Goal: Task Accomplishment & Management: Manage account settings

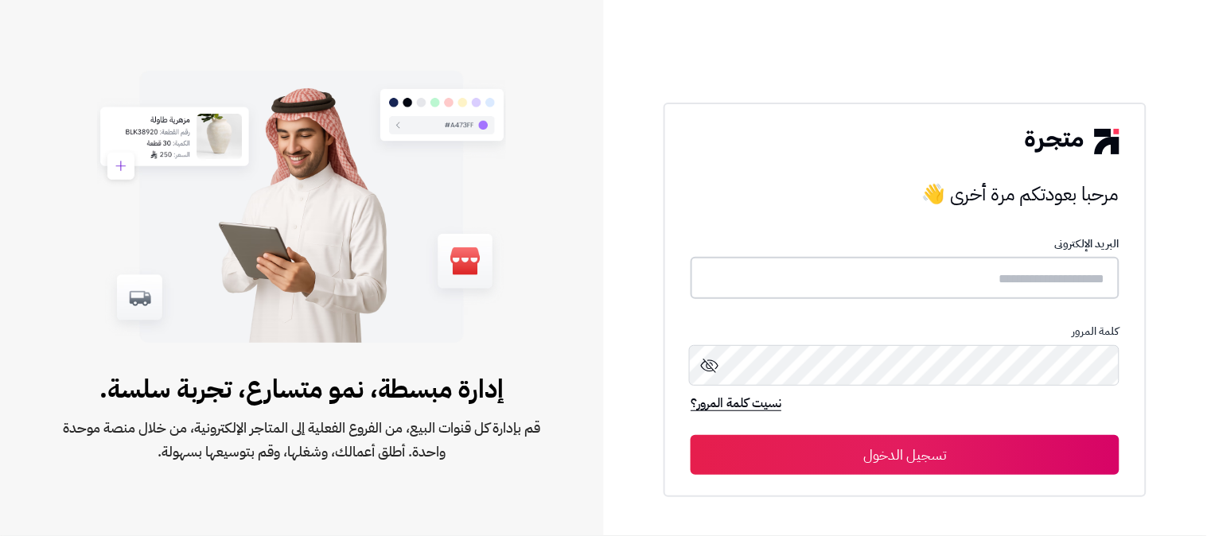
click at [1007, 285] on input "text" at bounding box center [905, 278] width 429 height 42
type input "**********"
click at [691, 434] on button "تسجيل الدخول" at bounding box center [905, 454] width 429 height 40
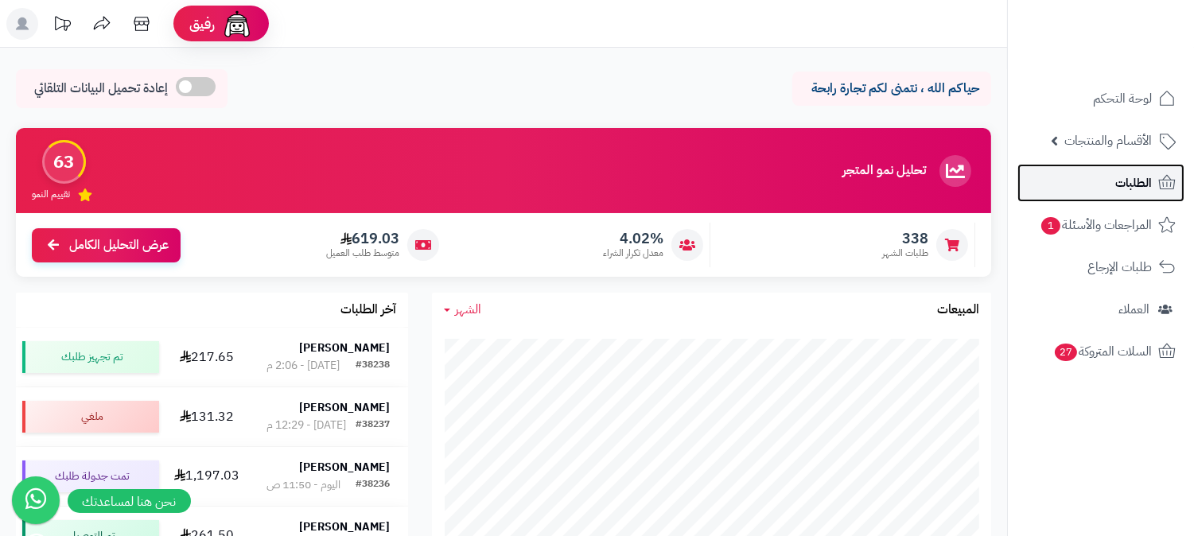
click at [1107, 171] on link "الطلبات" at bounding box center [1101, 183] width 167 height 38
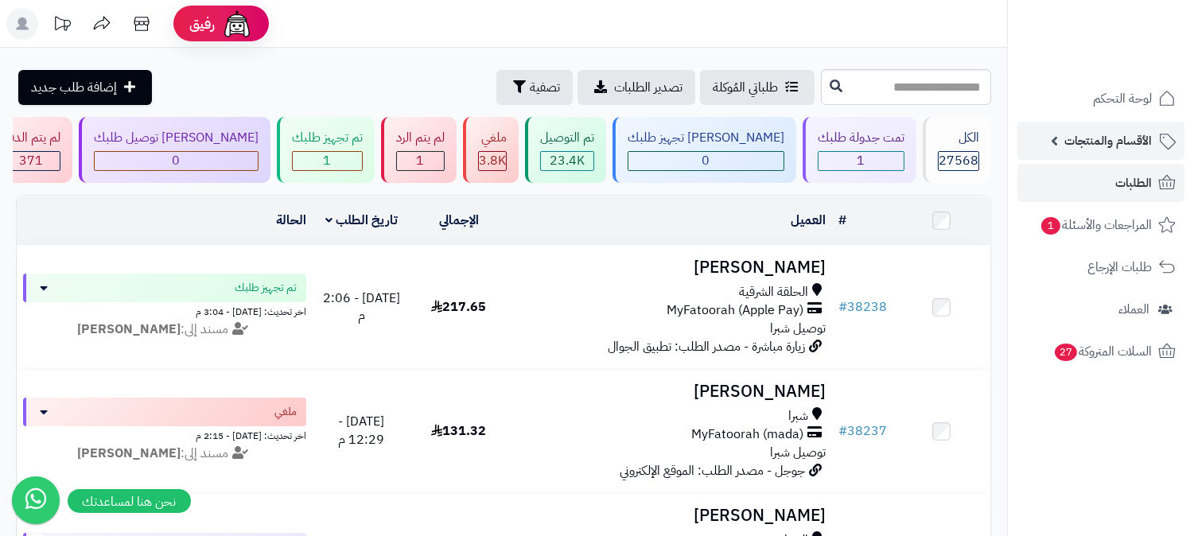
click at [1103, 138] on span "الأقسام والمنتجات" at bounding box center [1108, 141] width 88 height 22
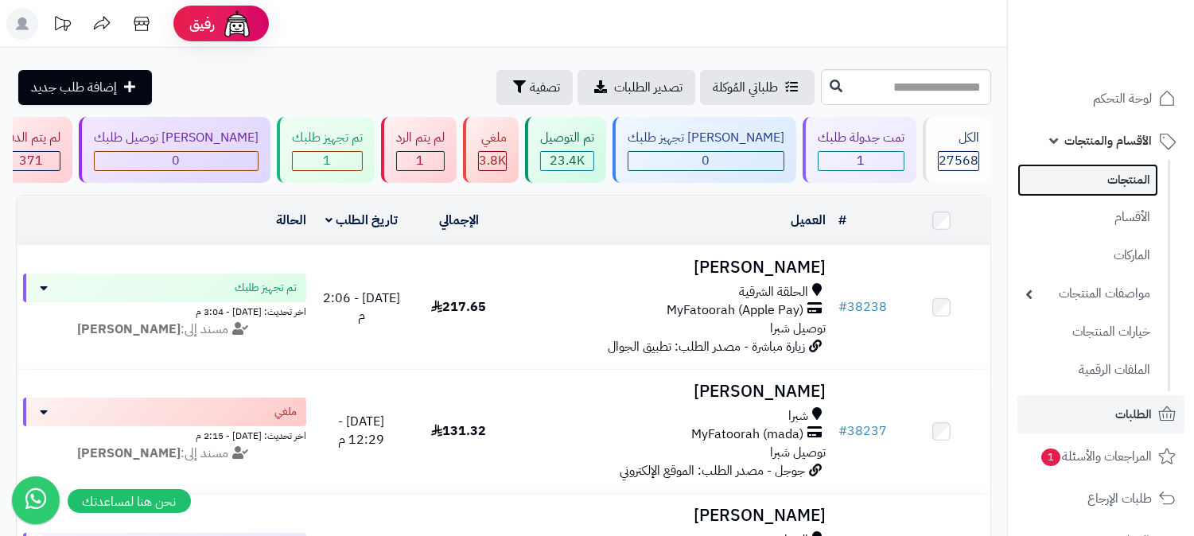
click at [1102, 169] on link "المنتجات" at bounding box center [1088, 180] width 141 height 33
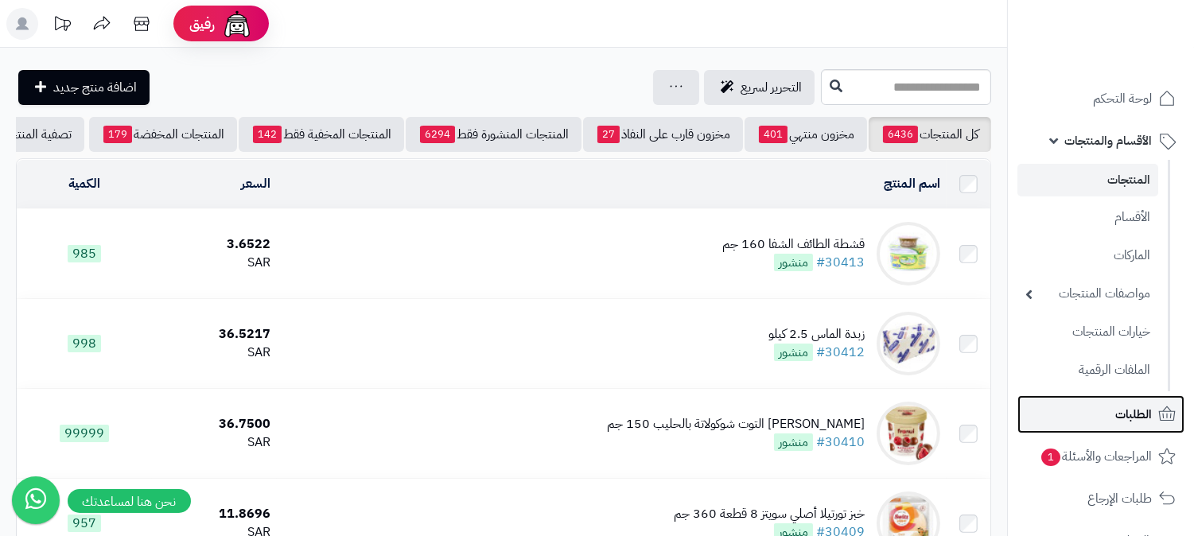
click at [1142, 417] on span "الطلبات" at bounding box center [1133, 414] width 37 height 22
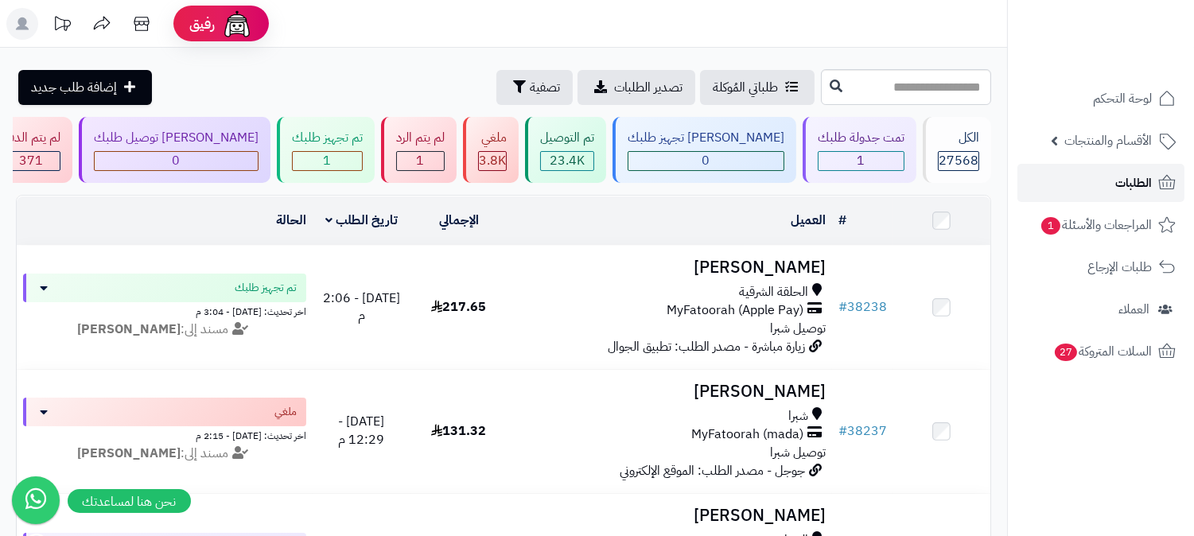
click at [1152, 175] on link "الطلبات" at bounding box center [1101, 183] width 167 height 38
click at [1152, 176] on link "الطلبات" at bounding box center [1101, 183] width 167 height 38
click at [1112, 183] on link "الطلبات" at bounding box center [1101, 183] width 167 height 38
click at [1117, 185] on span "الطلبات" at bounding box center [1133, 183] width 37 height 22
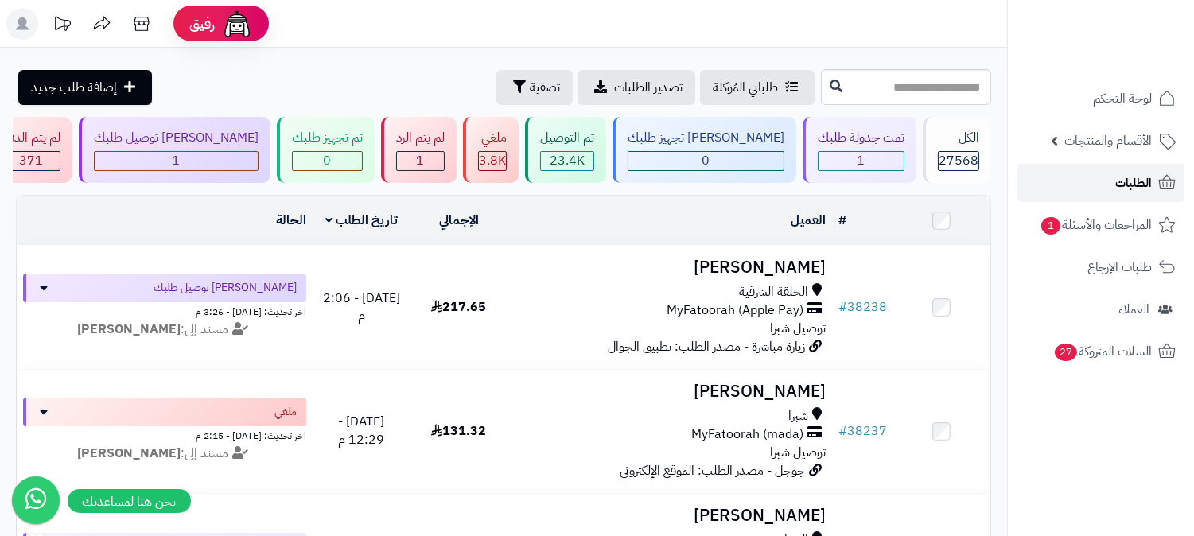
click at [1108, 177] on link "الطلبات" at bounding box center [1101, 183] width 167 height 38
click at [1138, 181] on span "الطلبات" at bounding box center [1133, 183] width 37 height 22
click at [1131, 176] on span "الطلبات" at bounding box center [1133, 183] width 37 height 22
